Goal: Task Accomplishment & Management: Manage account settings

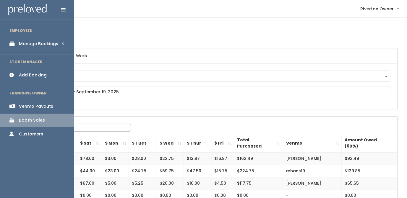
click at [35, 45] on div "Manage Bookings" at bounding box center [38, 44] width 39 height 6
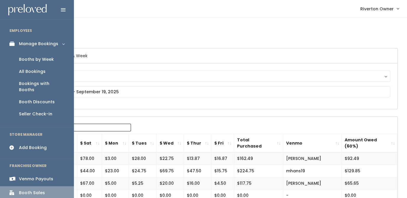
click at [30, 60] on div "Booths by Week" at bounding box center [36, 59] width 35 height 6
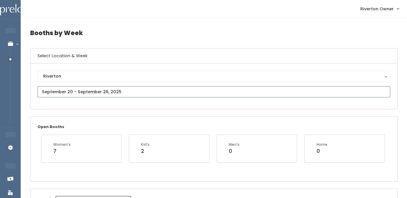
click at [147, 94] on input "text" at bounding box center [214, 91] width 352 height 11
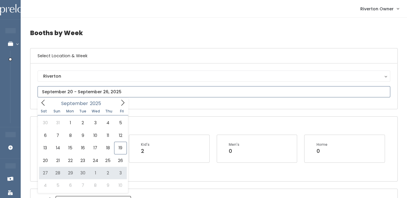
type input "September 27 to October 3"
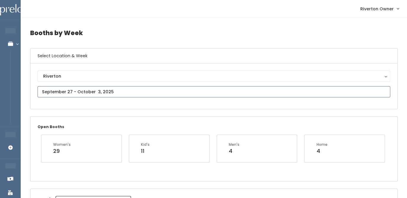
click at [164, 93] on input "text" at bounding box center [214, 91] width 352 height 11
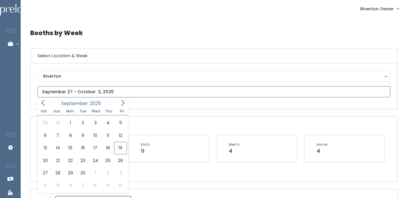
click at [120, 103] on icon at bounding box center [122, 103] width 6 height 6
click at [45, 106] on icon at bounding box center [43, 103] width 6 height 6
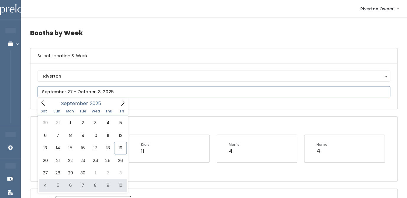
type input "October 4 to October 10"
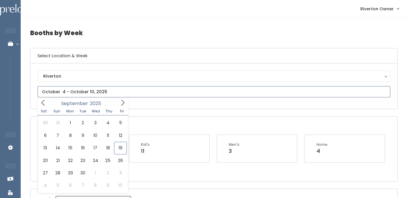
click at [131, 89] on input "text" at bounding box center [214, 91] width 352 height 11
click at [125, 104] on icon at bounding box center [122, 103] width 6 height 6
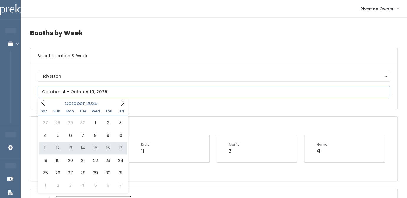
type input "October 11 to October 17"
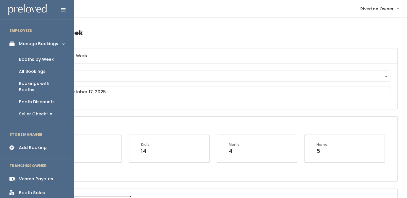
click at [28, 73] on div "All Bookings" at bounding box center [32, 72] width 27 height 6
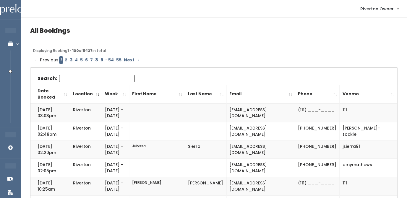
click at [77, 77] on input "Search:" at bounding box center [96, 79] width 75 height 8
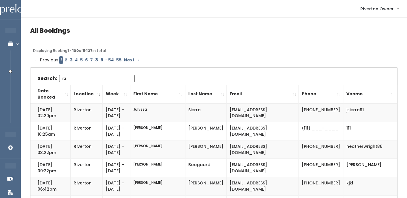
type input "r"
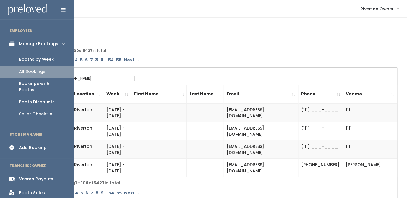
type input "[PERSON_NAME]"
click at [34, 99] on div "Booth Discounts" at bounding box center [37, 102] width 36 height 6
click at [33, 84] on div "Bookings with Booths" at bounding box center [41, 87] width 45 height 12
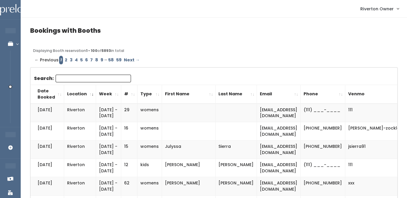
click at [97, 80] on input "Search:" at bounding box center [93, 79] width 75 height 8
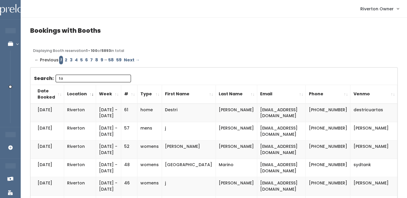
type input "t"
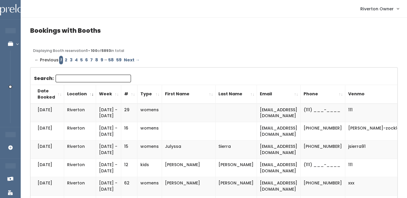
click at [65, 59] on link "2" at bounding box center [65, 60] width 5 height 9
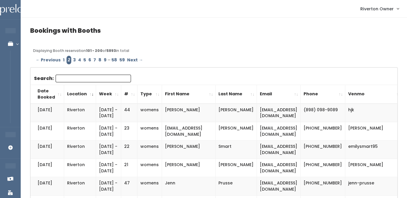
click at [74, 79] on input "Search:" at bounding box center [93, 79] width 75 height 8
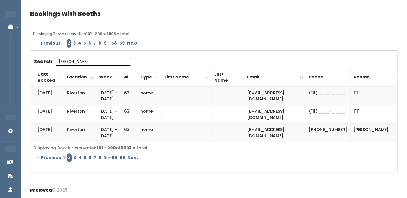
scroll to position [26, 0]
type input "[PERSON_NAME]"
click at [74, 160] on link "3" at bounding box center [74, 158] width 5 height 9
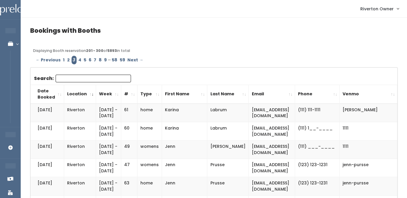
click at [91, 80] on input "Search:" at bounding box center [93, 79] width 75 height 8
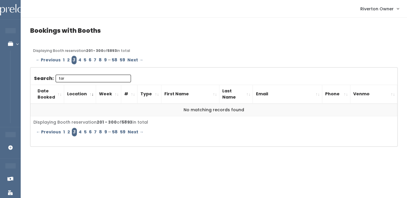
type input "[PERSON_NAME]"
click at [89, 79] on input "[PERSON_NAME]" at bounding box center [93, 79] width 75 height 8
